Goal: Information Seeking & Learning: Learn about a topic

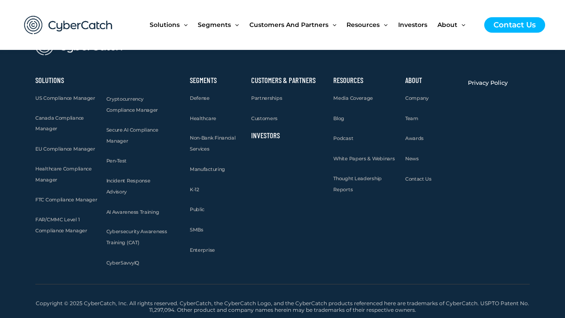
scroll to position [1084, 0]
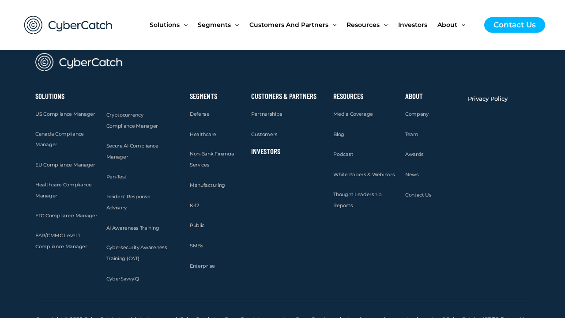
scroll to position [2336, 0]
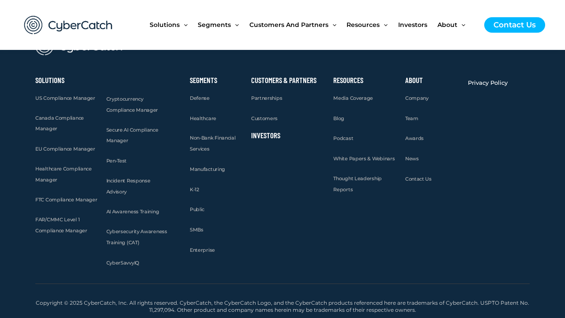
scroll to position [2198, 0]
